Goal: Task Accomplishment & Management: Use online tool/utility

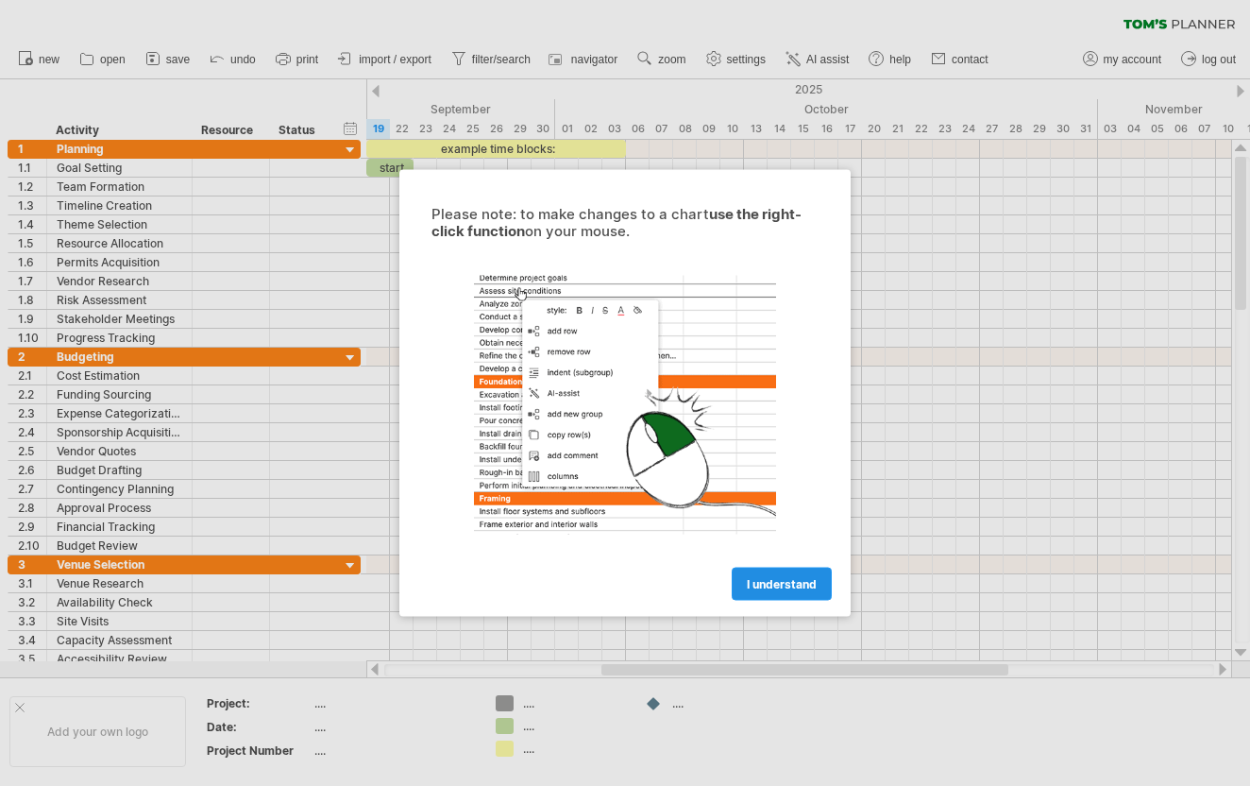
click at [756, 570] on link "I understand" at bounding box center [782, 584] width 100 height 33
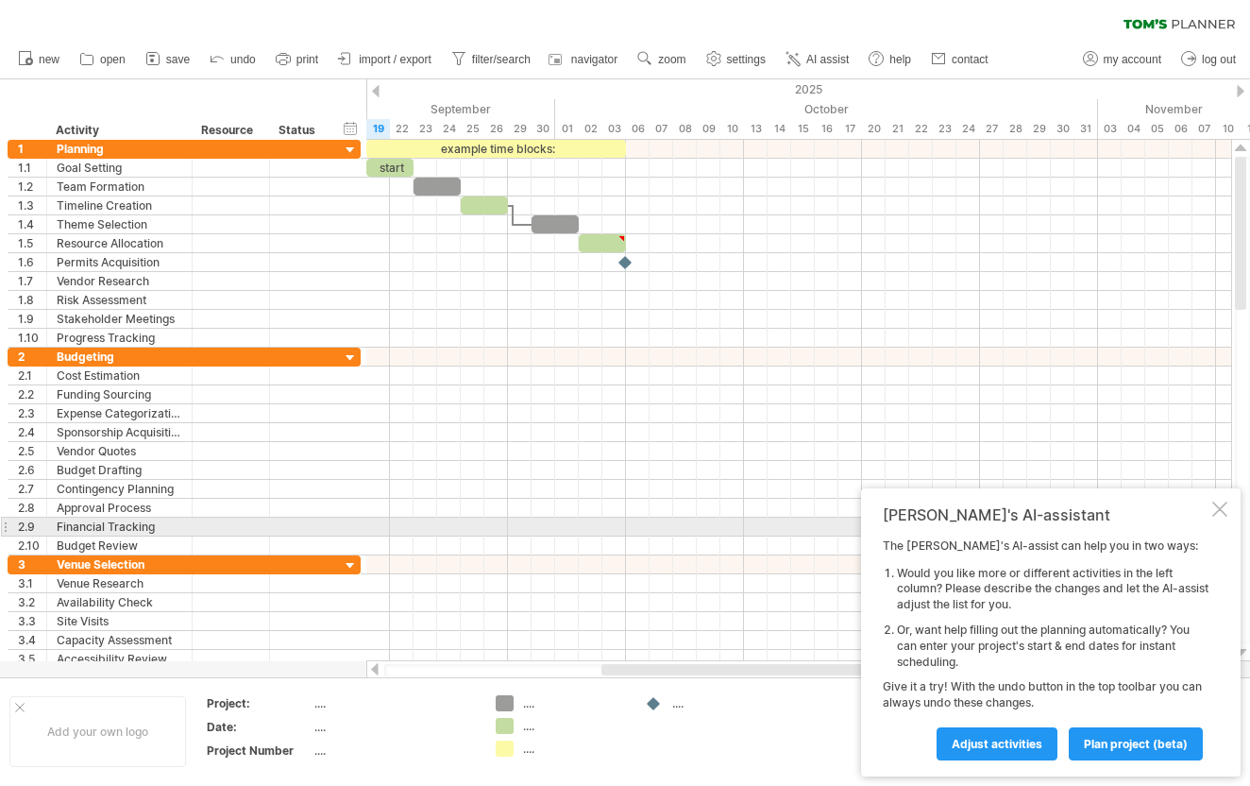
click at [1214, 517] on div at bounding box center [1220, 508] width 15 height 15
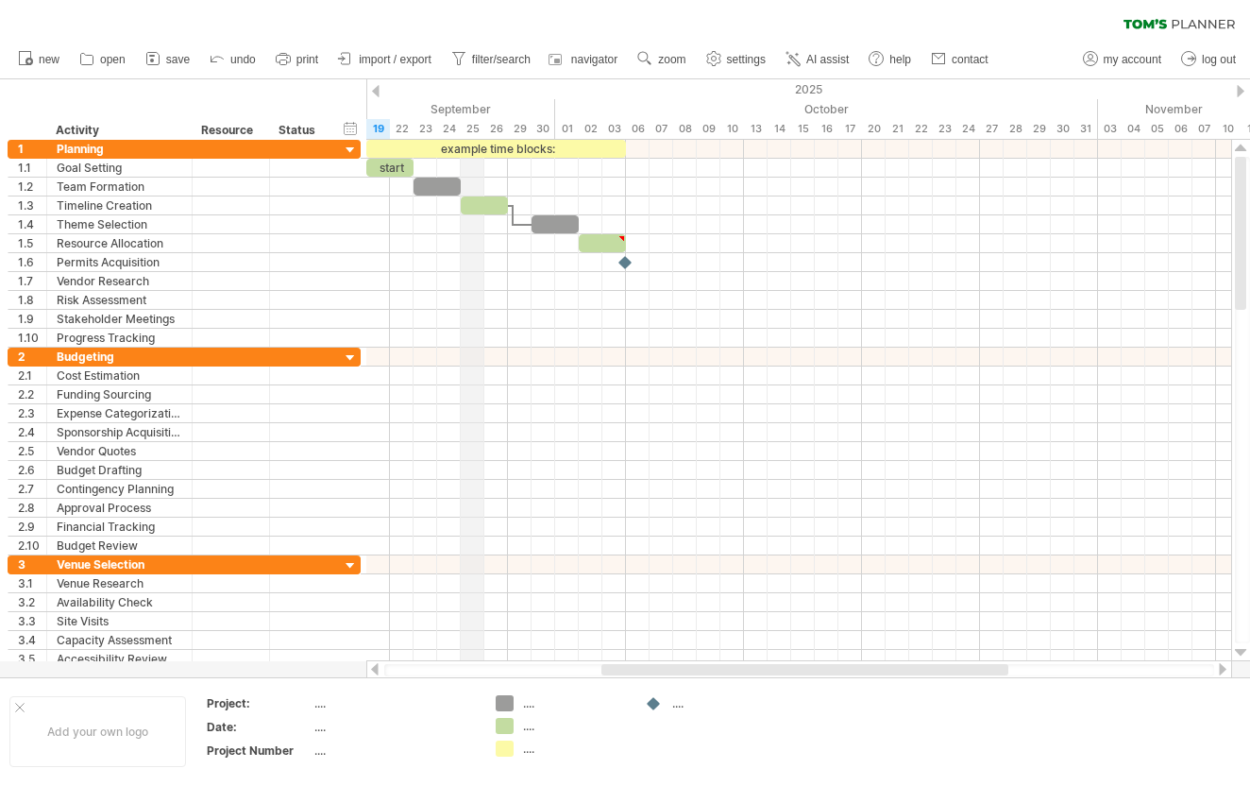
click at [462, 115] on div "September" at bounding box center [295, 109] width 519 height 20
click at [447, 106] on div "September" at bounding box center [295, 109] width 519 height 20
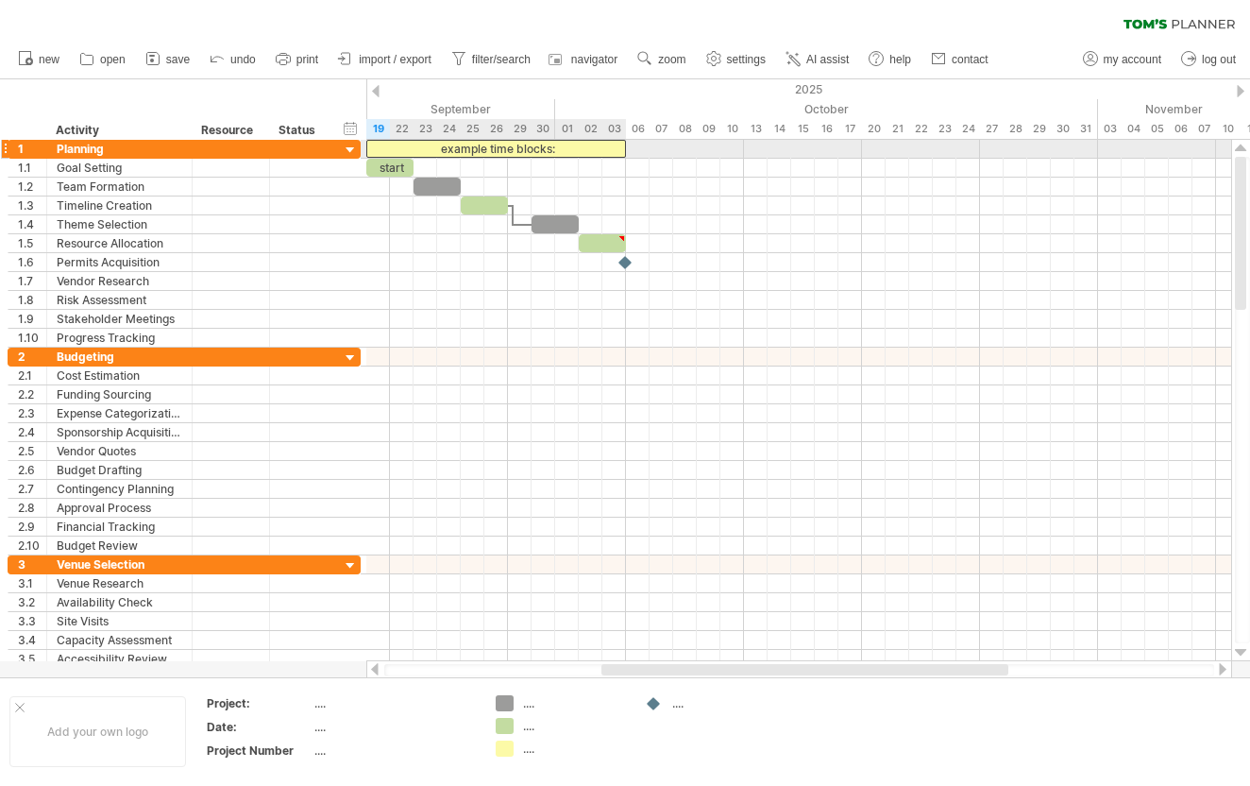
click at [433, 145] on div "example time blocks:" at bounding box center [496, 149] width 260 height 18
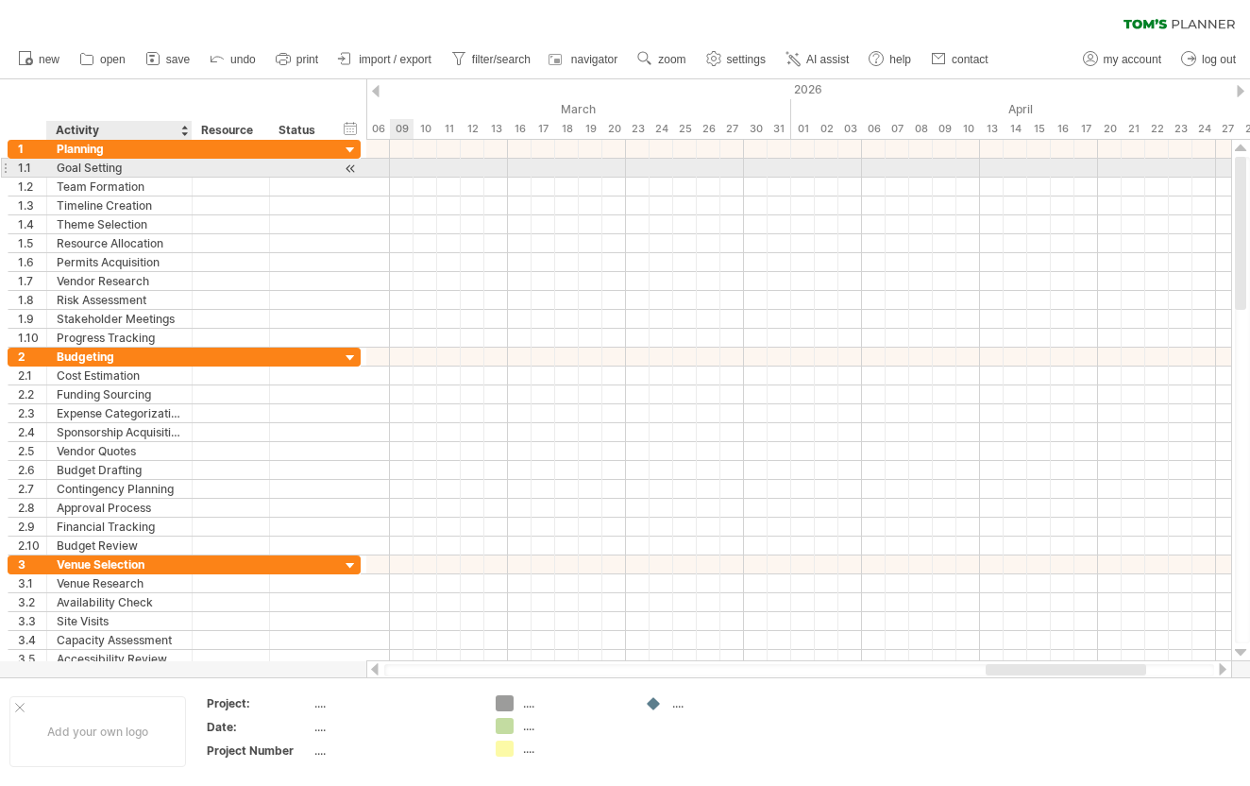
click at [110, 167] on div "Goal Setting" at bounding box center [120, 168] width 126 height 18
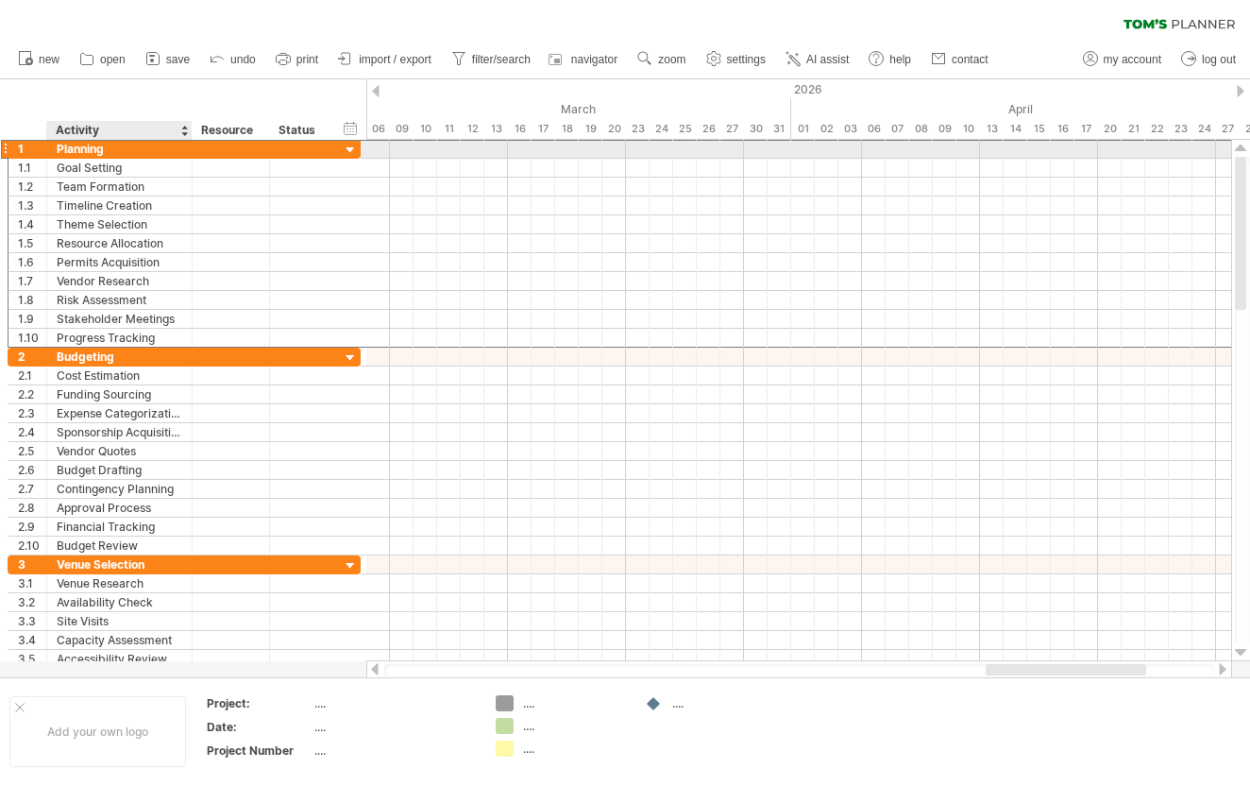
click at [108, 149] on div "Planning" at bounding box center [120, 149] width 126 height 18
click at [0, 0] on input "********" at bounding box center [0, 0] width 0 height 0
click at [351, 145] on div at bounding box center [351, 151] width 18 height 18
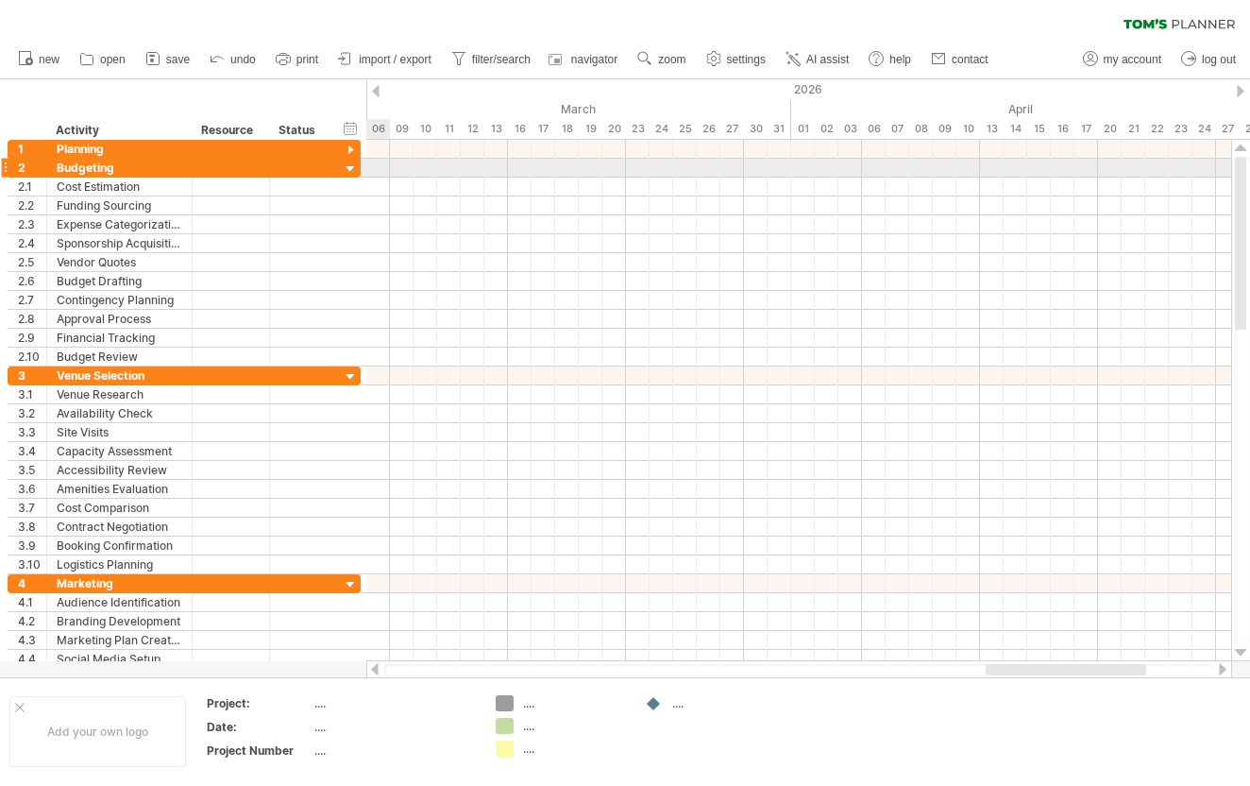
click at [350, 166] on div at bounding box center [351, 170] width 18 height 18
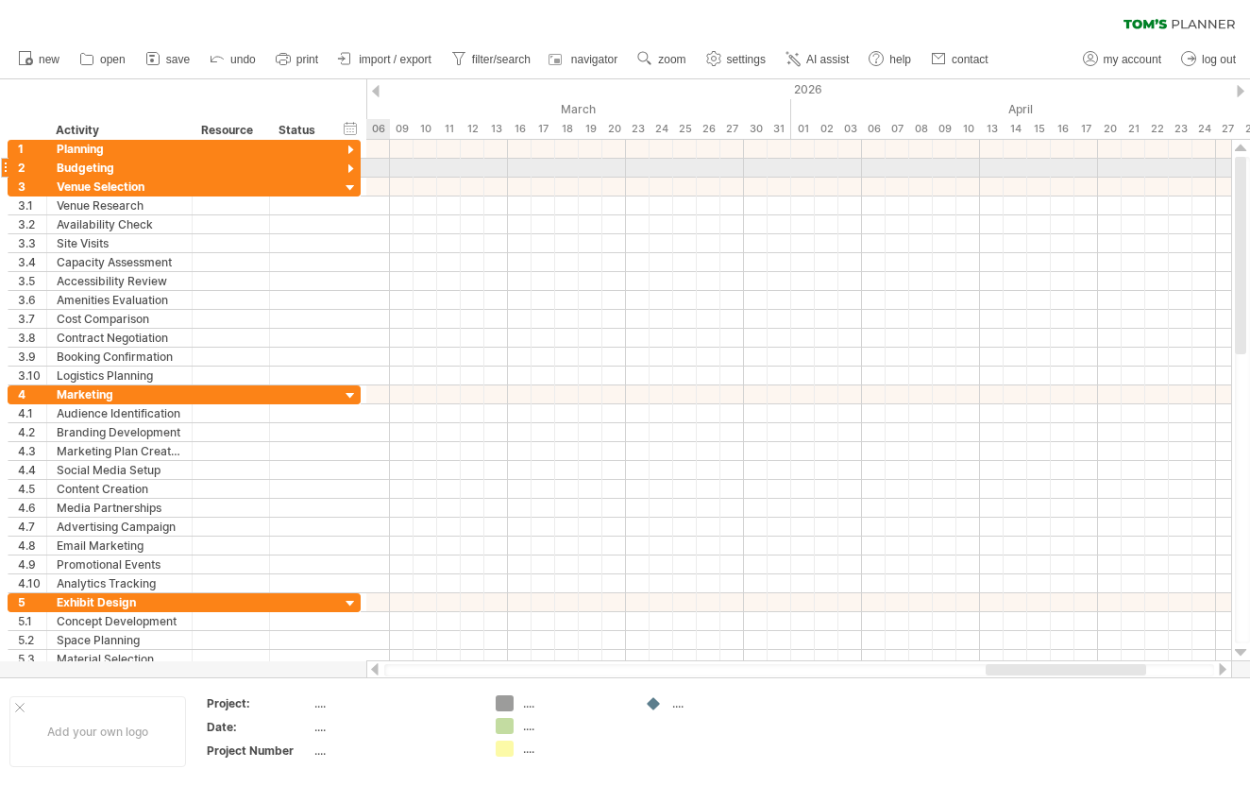
click at [353, 174] on div at bounding box center [351, 170] width 18 height 18
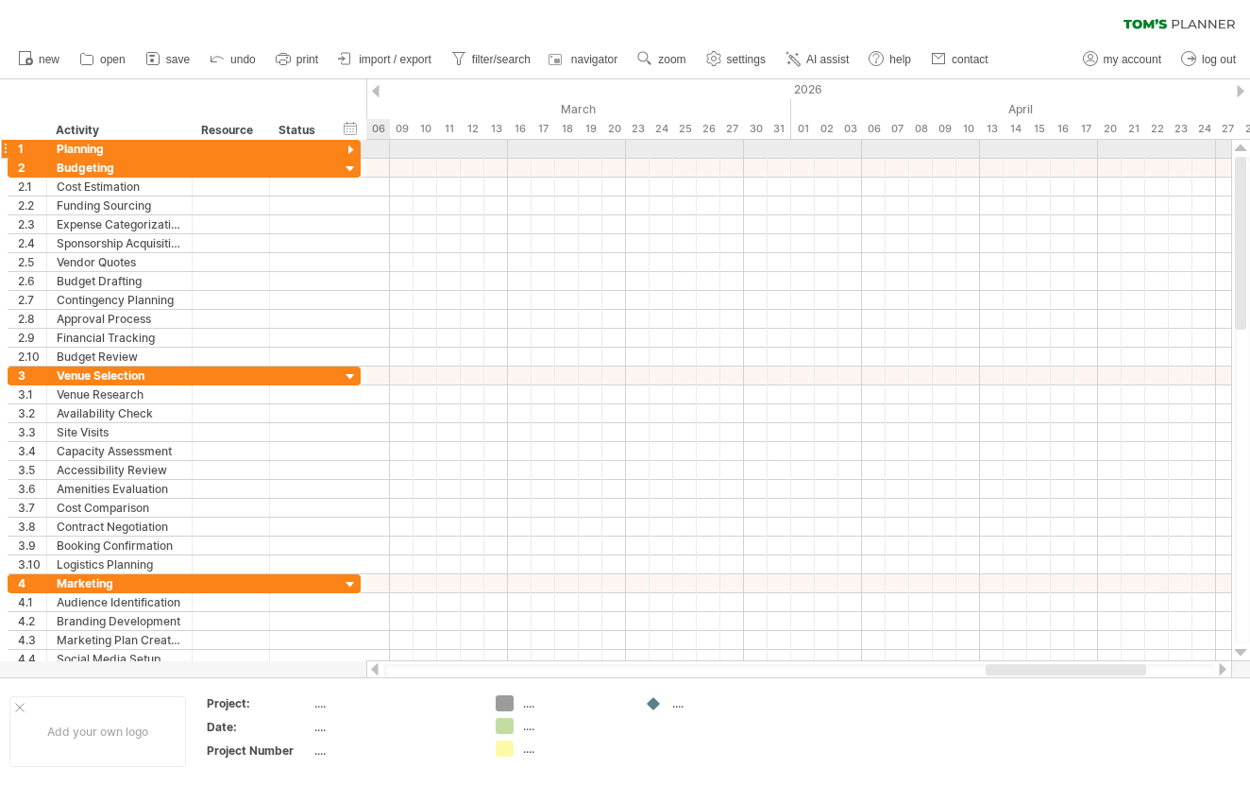
click at [353, 155] on div at bounding box center [351, 151] width 18 height 18
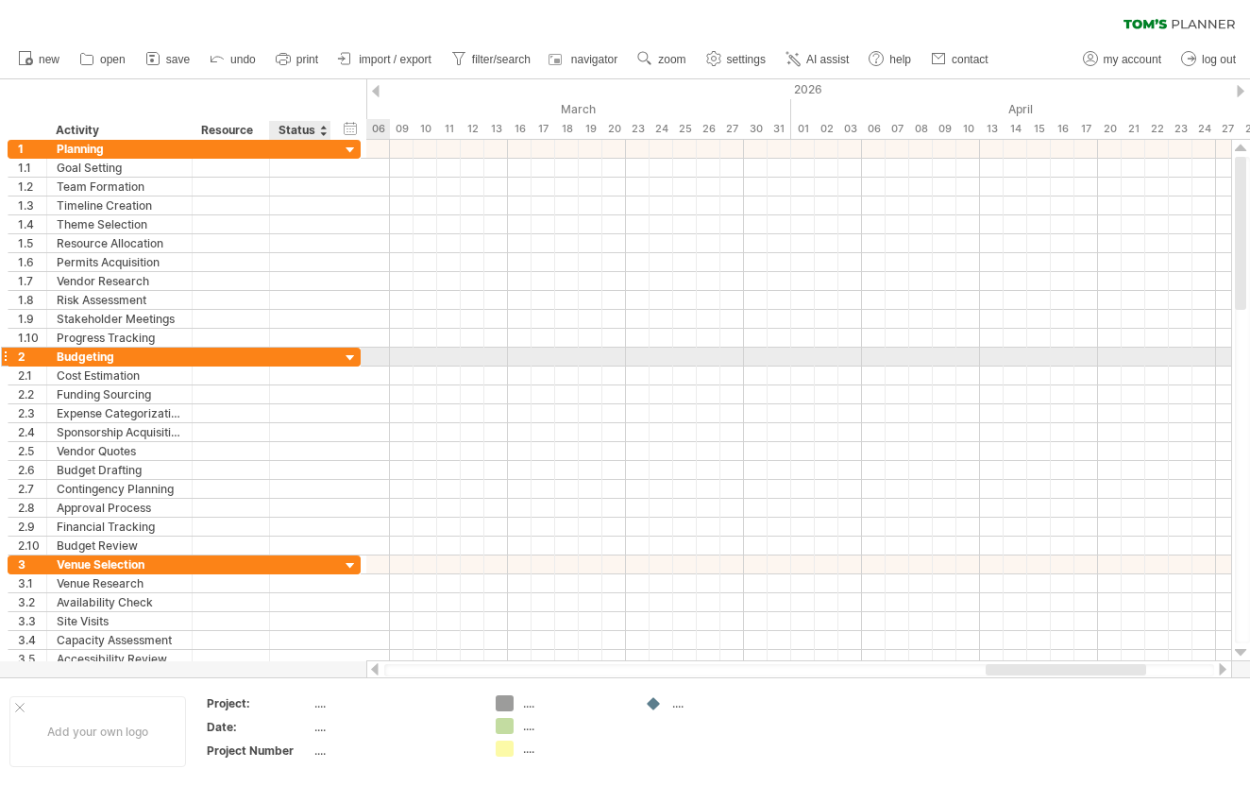
click at [346, 352] on div at bounding box center [351, 358] width 18 height 18
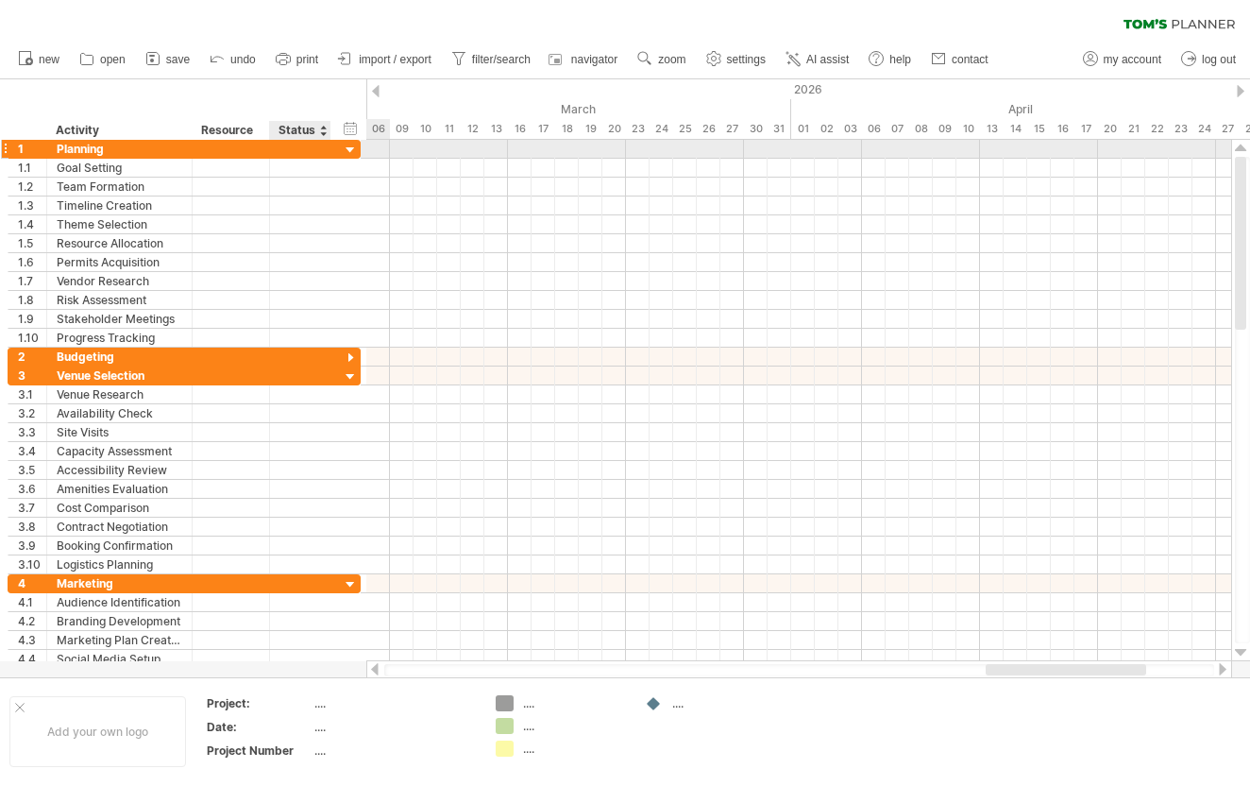
click at [346, 153] on div at bounding box center [351, 151] width 18 height 18
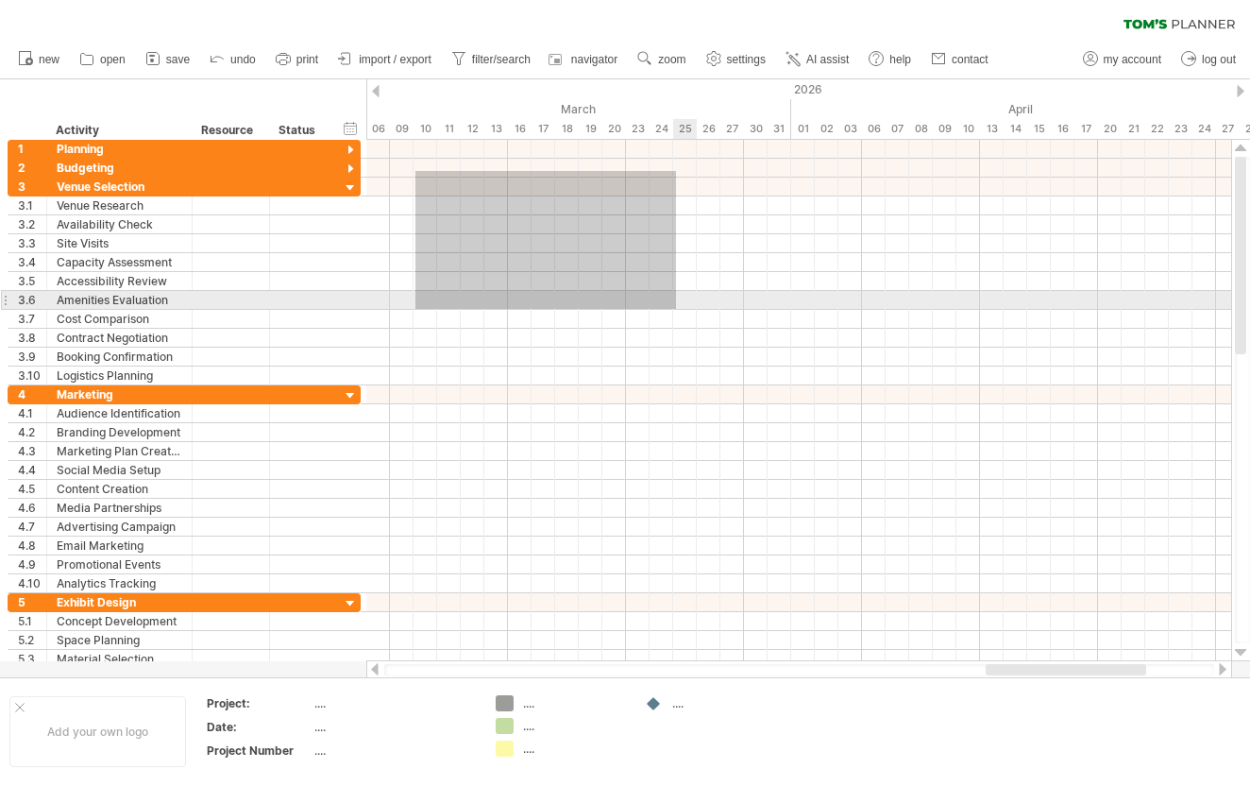
drag, startPoint x: 416, startPoint y: 171, endPoint x: 676, endPoint y: 309, distance: 294.9
click at [676, 309] on div at bounding box center [798, 404] width 865 height 529
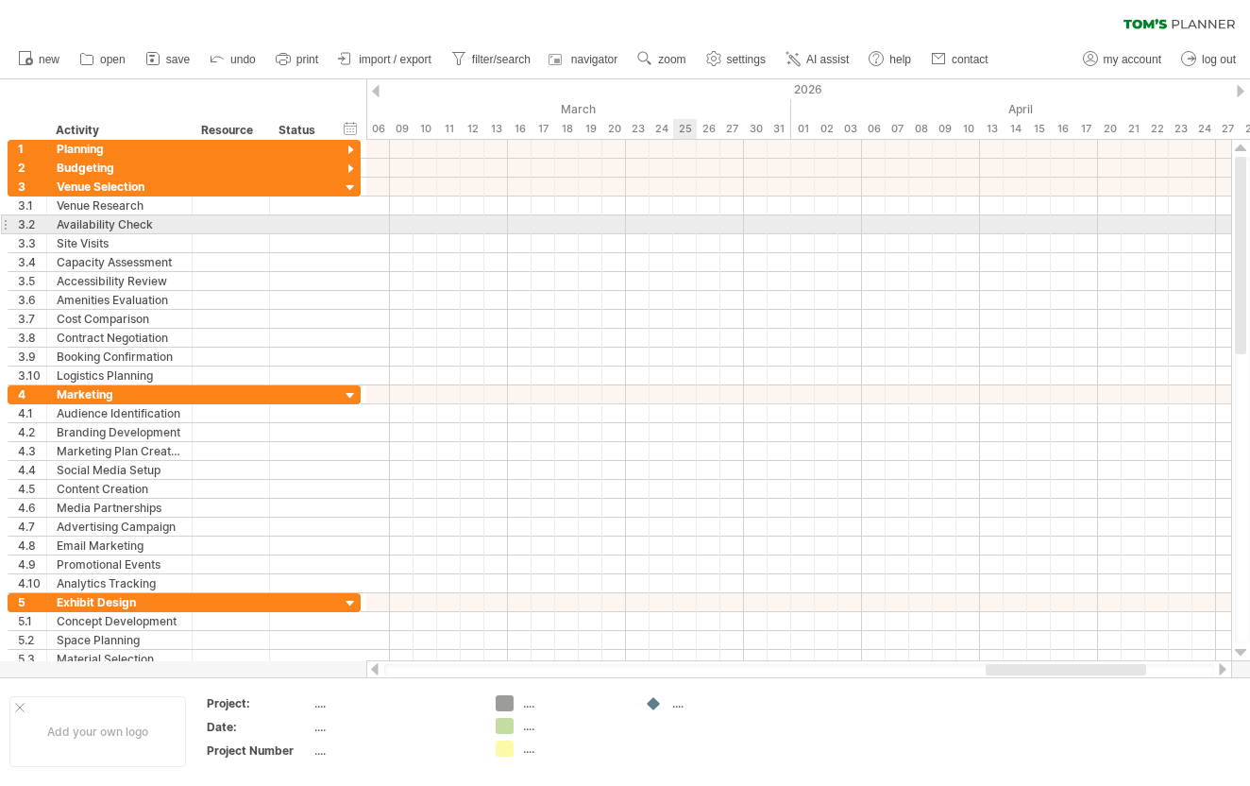
click at [692, 233] on div at bounding box center [798, 224] width 865 height 19
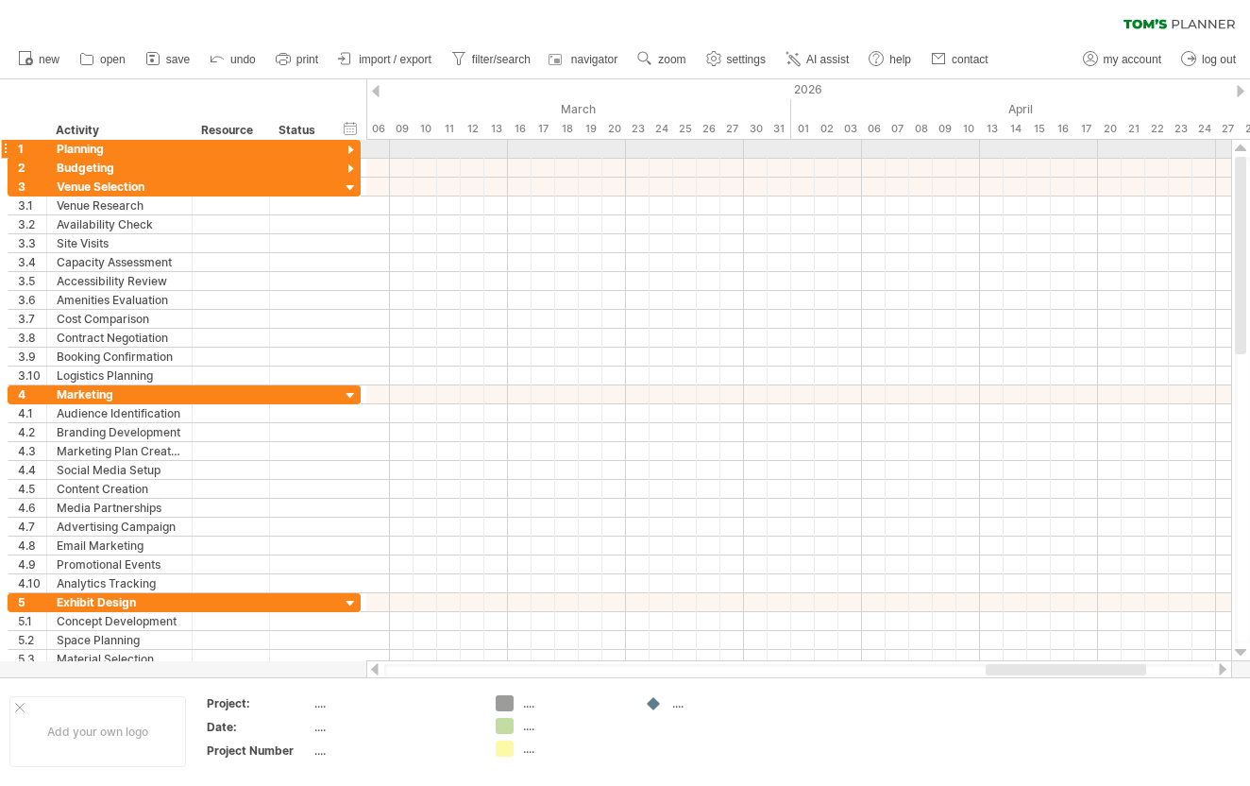
click at [347, 146] on div at bounding box center [351, 151] width 18 height 18
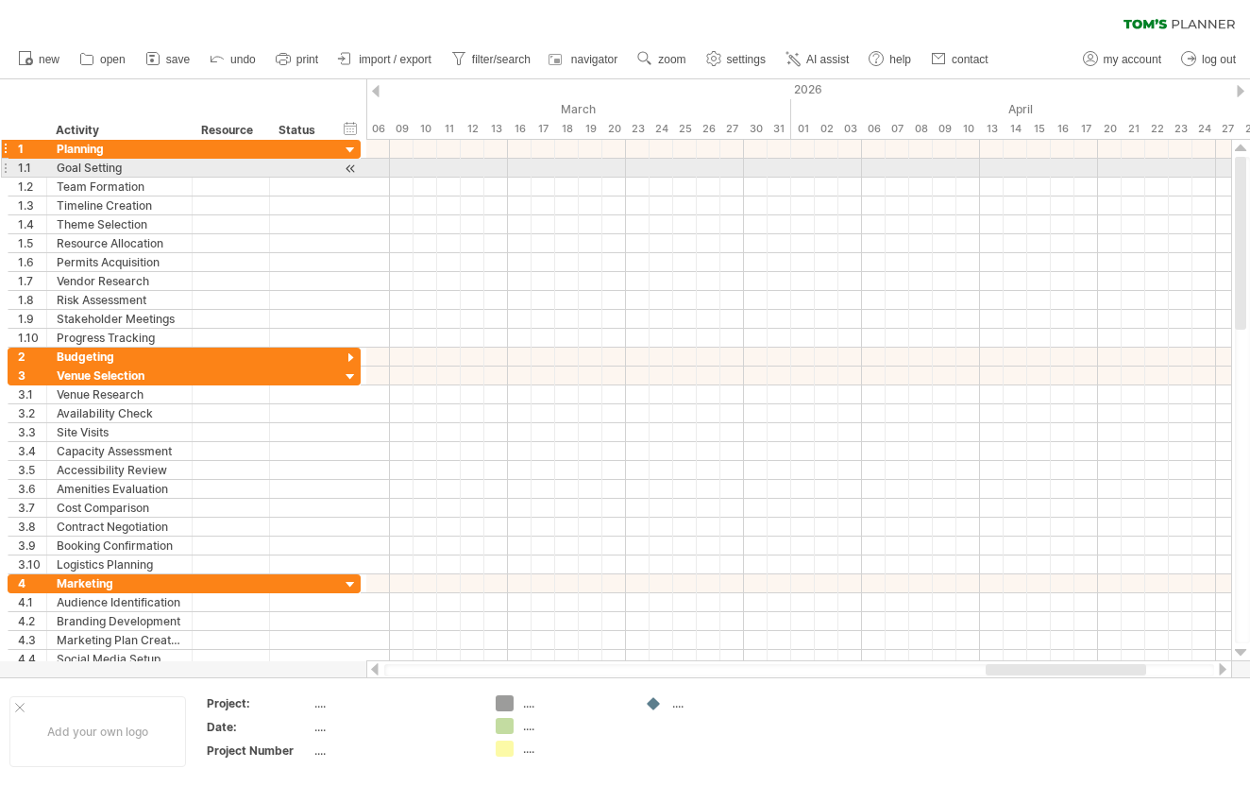
click at [349, 147] on div at bounding box center [351, 151] width 18 height 18
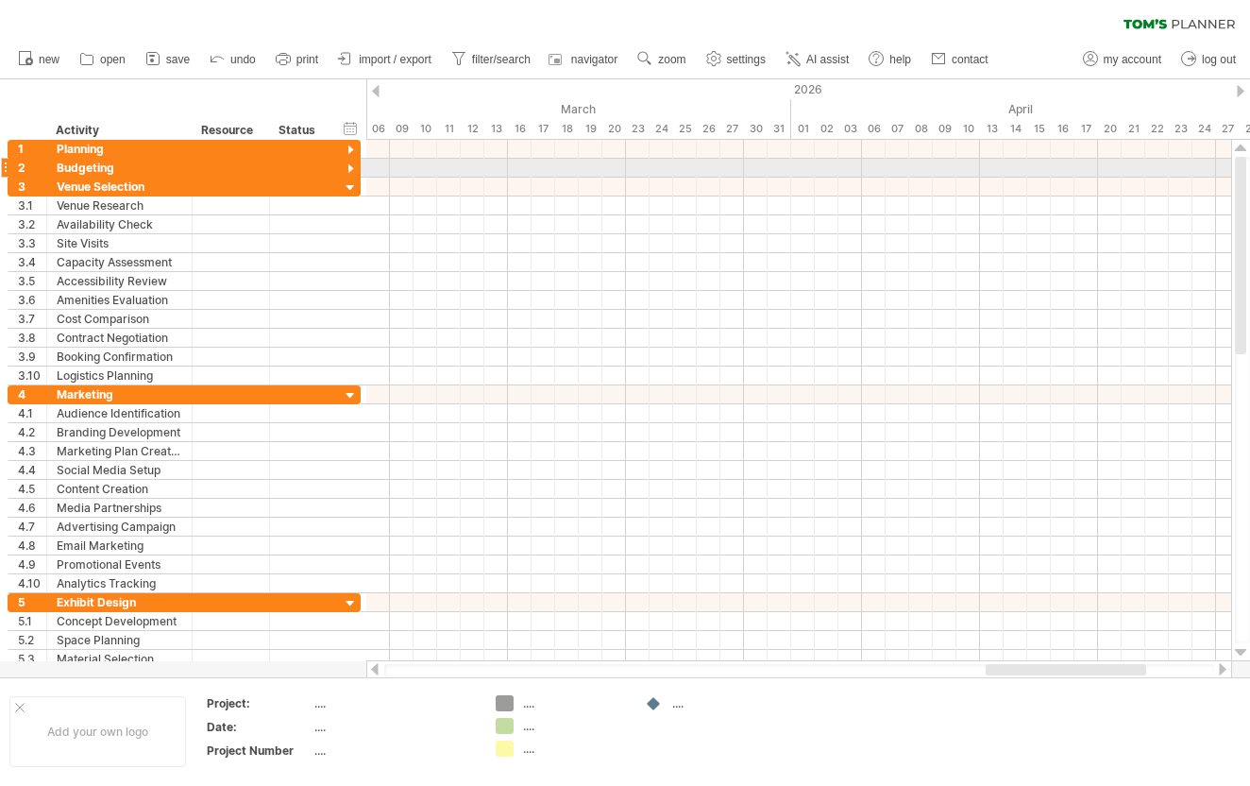
click at [349, 167] on div at bounding box center [351, 170] width 18 height 18
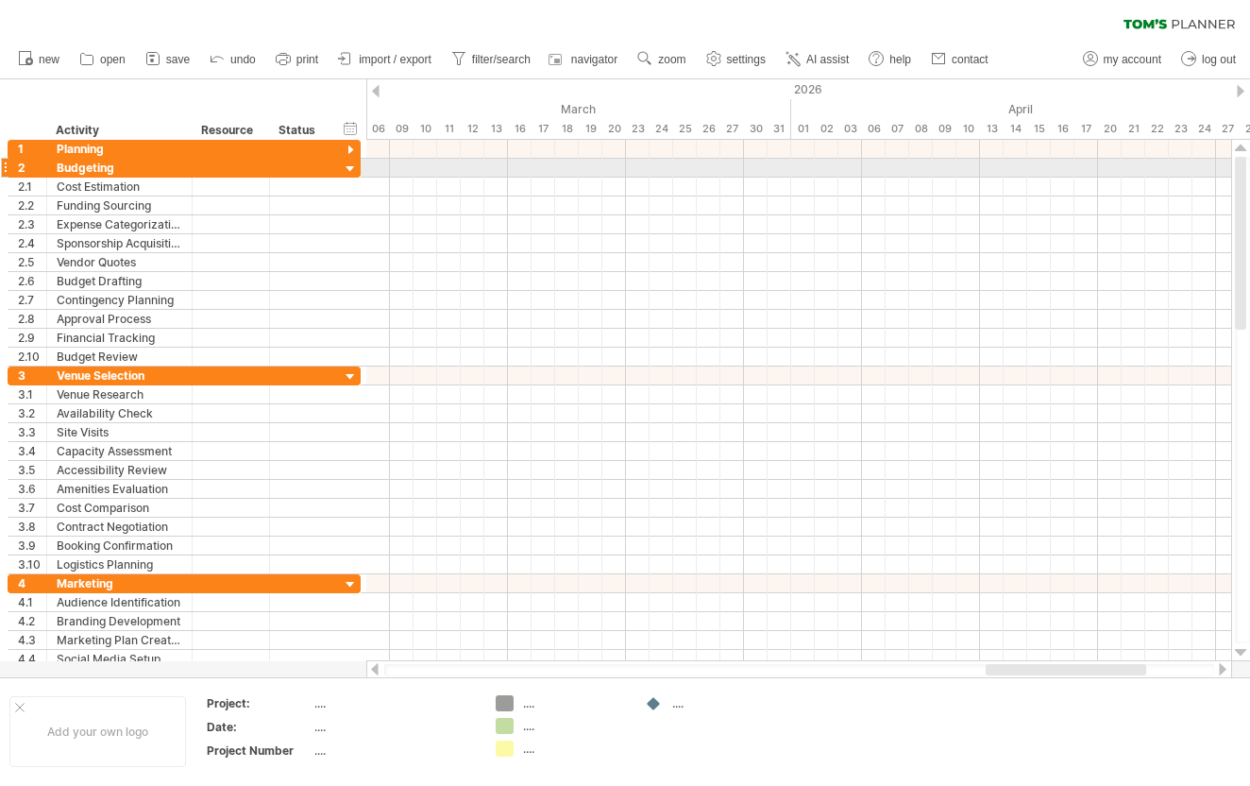
click at [349, 174] on div at bounding box center [351, 170] width 18 height 18
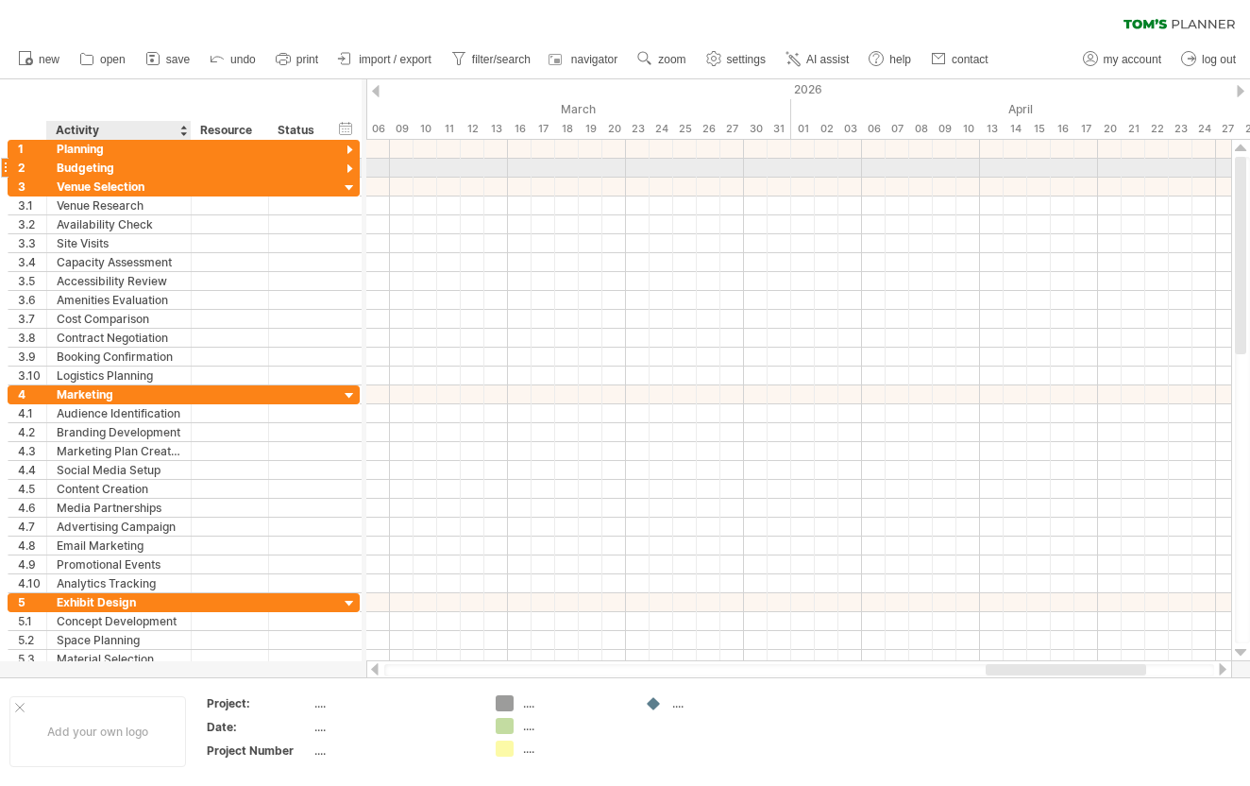
click at [187, 170] on div at bounding box center [188, 168] width 9 height 19
click at [50, 169] on div "********* Budgeting" at bounding box center [119, 168] width 144 height 18
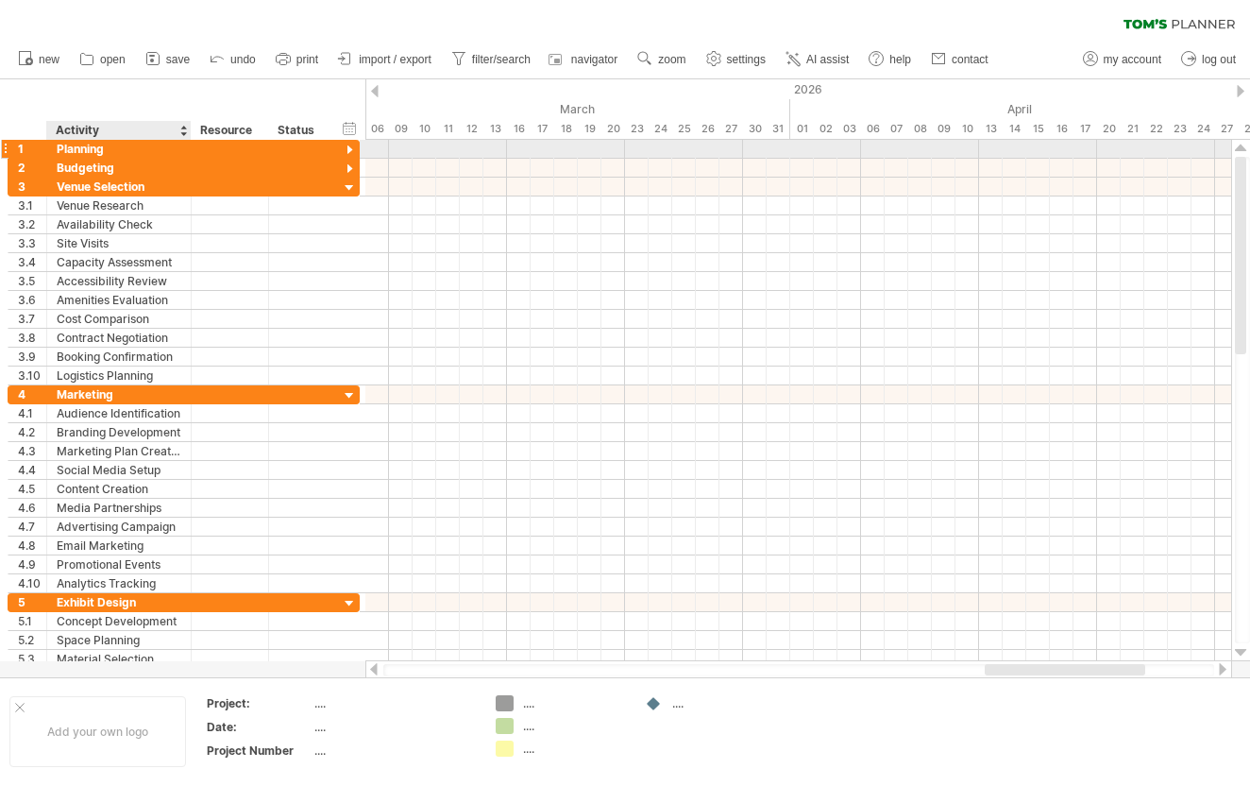
click at [77, 147] on div "Planning" at bounding box center [119, 149] width 125 height 18
click at [77, 147] on input "********" at bounding box center [119, 149] width 125 height 18
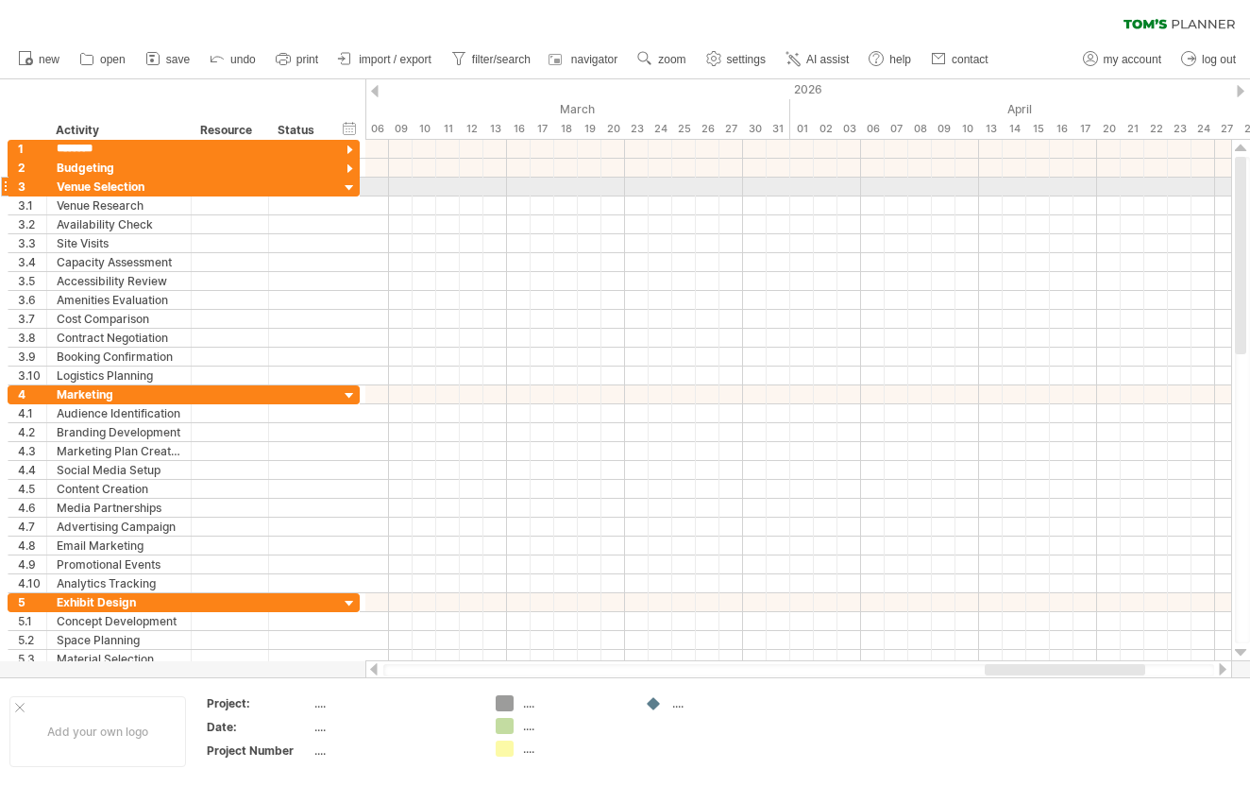
click at [350, 194] on div at bounding box center [350, 188] width 18 height 18
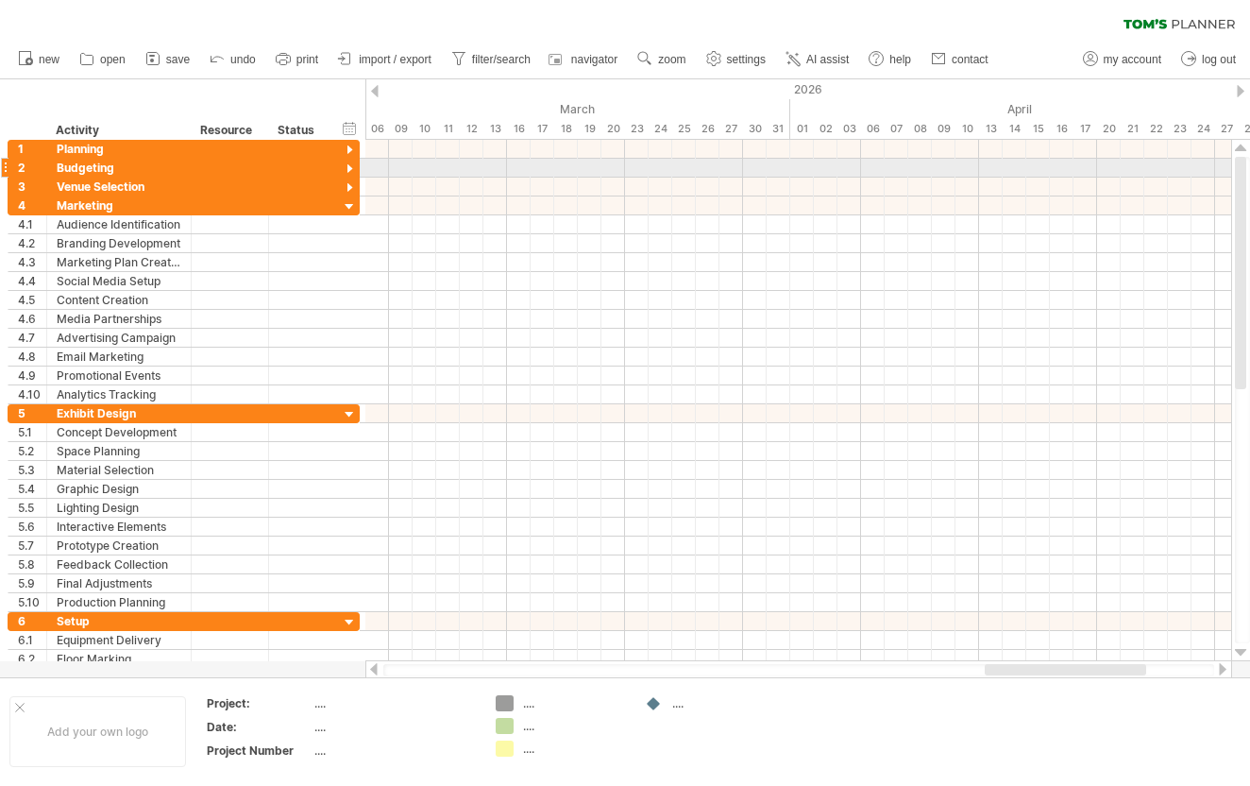
click at [347, 169] on div at bounding box center [350, 170] width 18 height 18
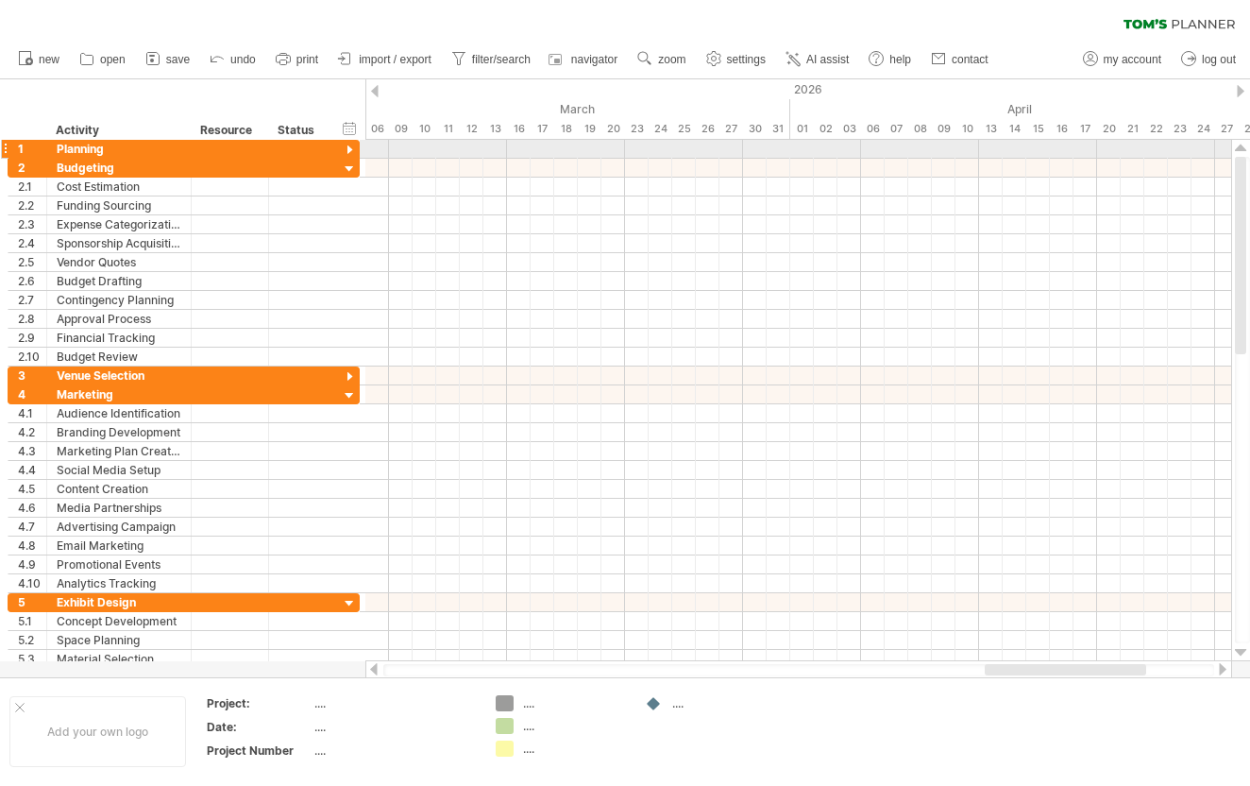
click at [348, 151] on div at bounding box center [350, 151] width 18 height 18
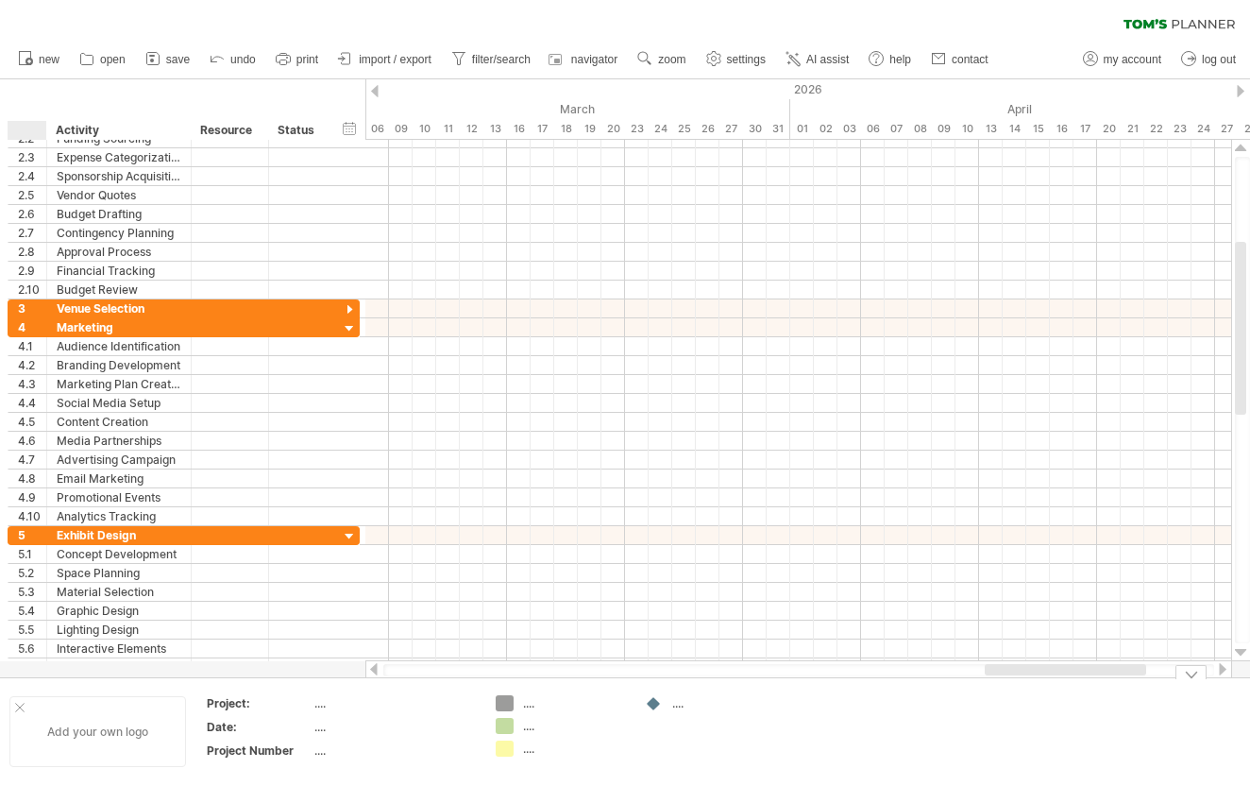
click at [16, 711] on div at bounding box center [19, 707] width 9 height 9
